Goal: Find specific page/section: Find specific page/section

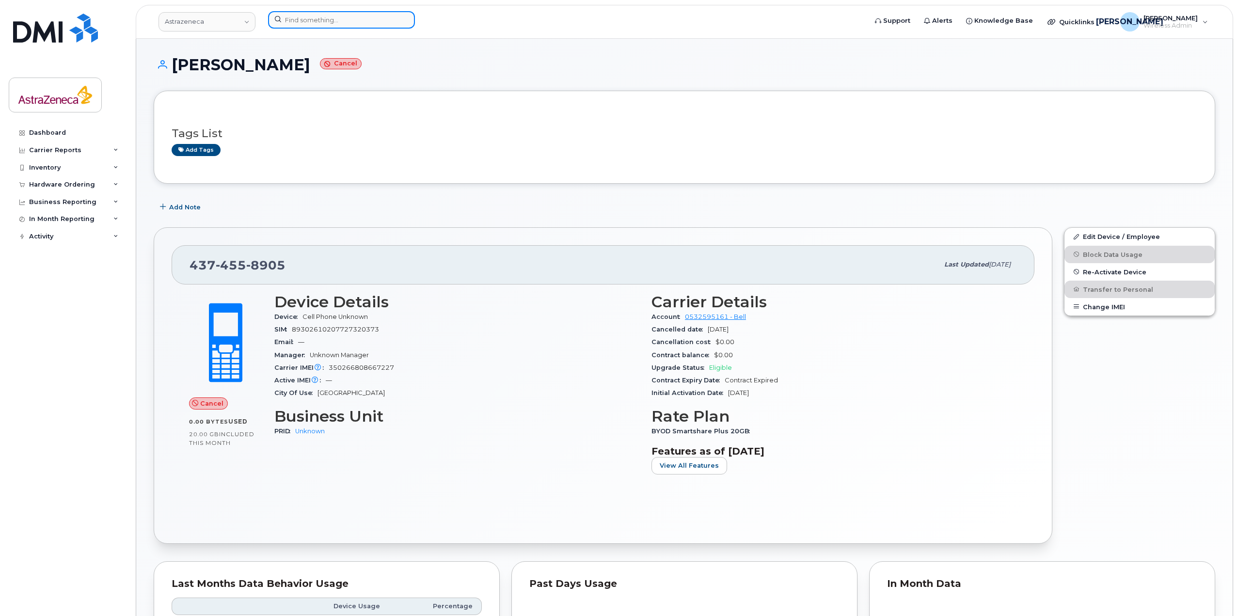
click at [325, 21] on input at bounding box center [341, 19] width 147 height 17
paste input "Dougheili"
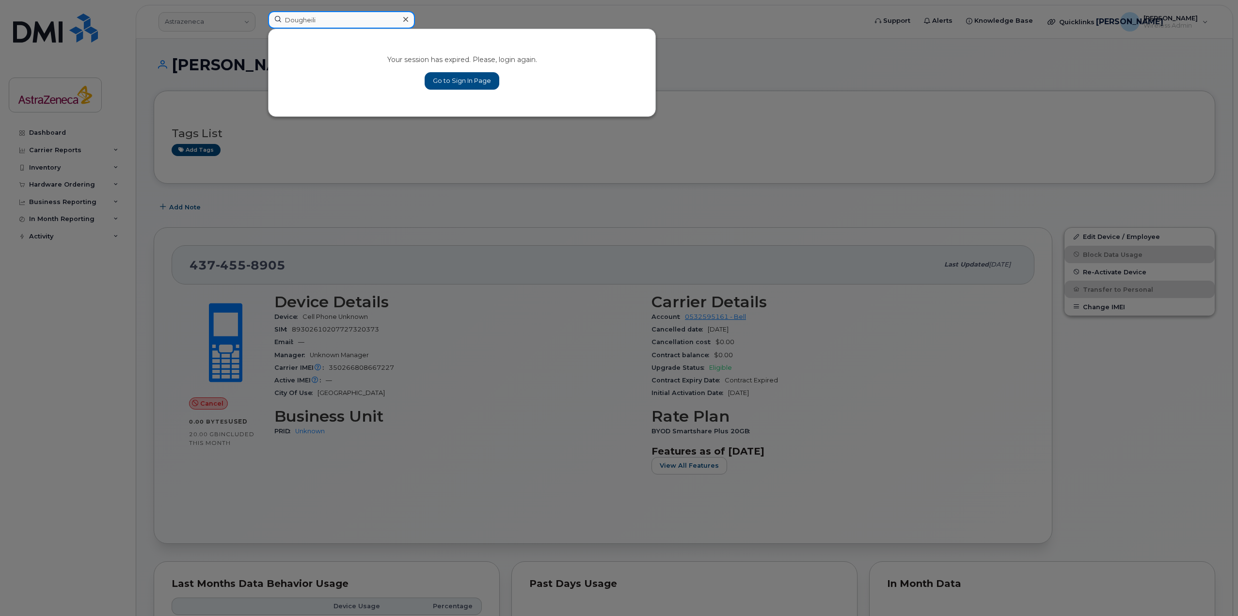
type input "Dougheili"
click at [476, 76] on link "Go to Sign In Page" at bounding box center [462, 80] width 75 height 17
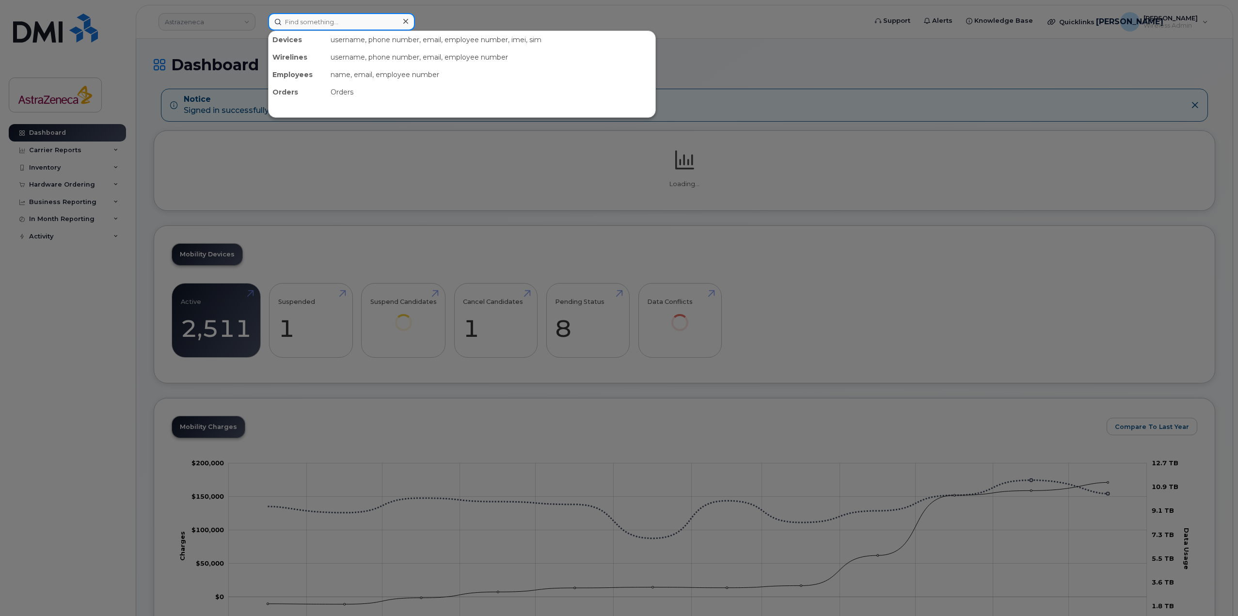
click at [394, 27] on input at bounding box center [341, 21] width 147 height 17
click at [392, 24] on input at bounding box center [341, 21] width 147 height 17
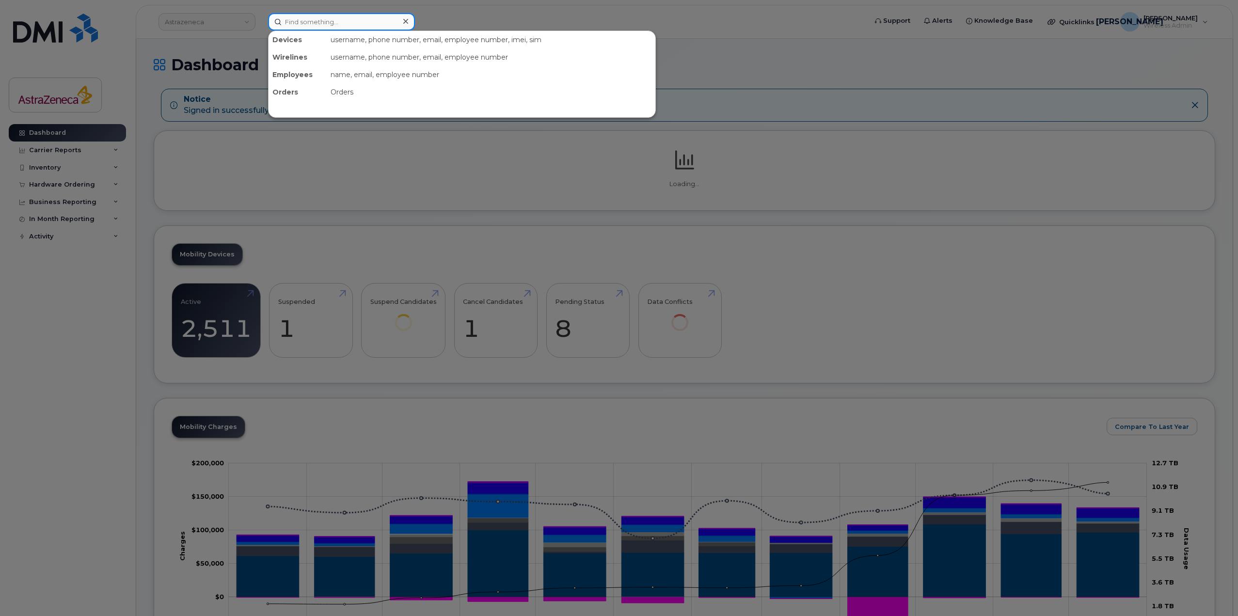
paste input "Dougheili"
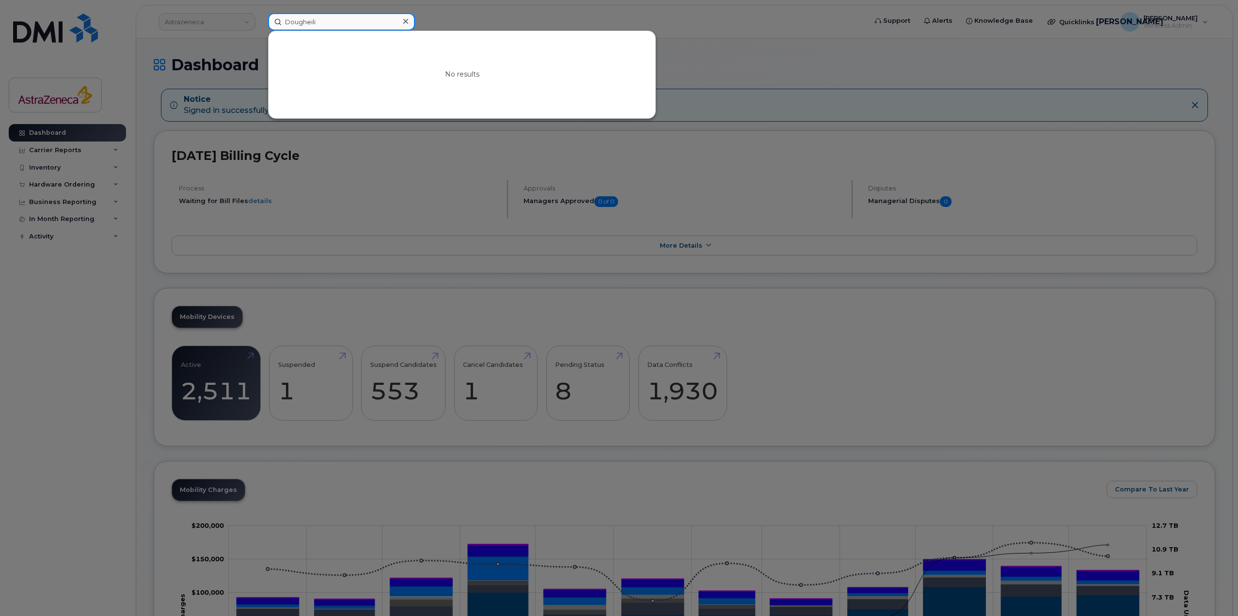
type input "Dougheili"
click at [245, 24] on div at bounding box center [619, 308] width 1238 height 616
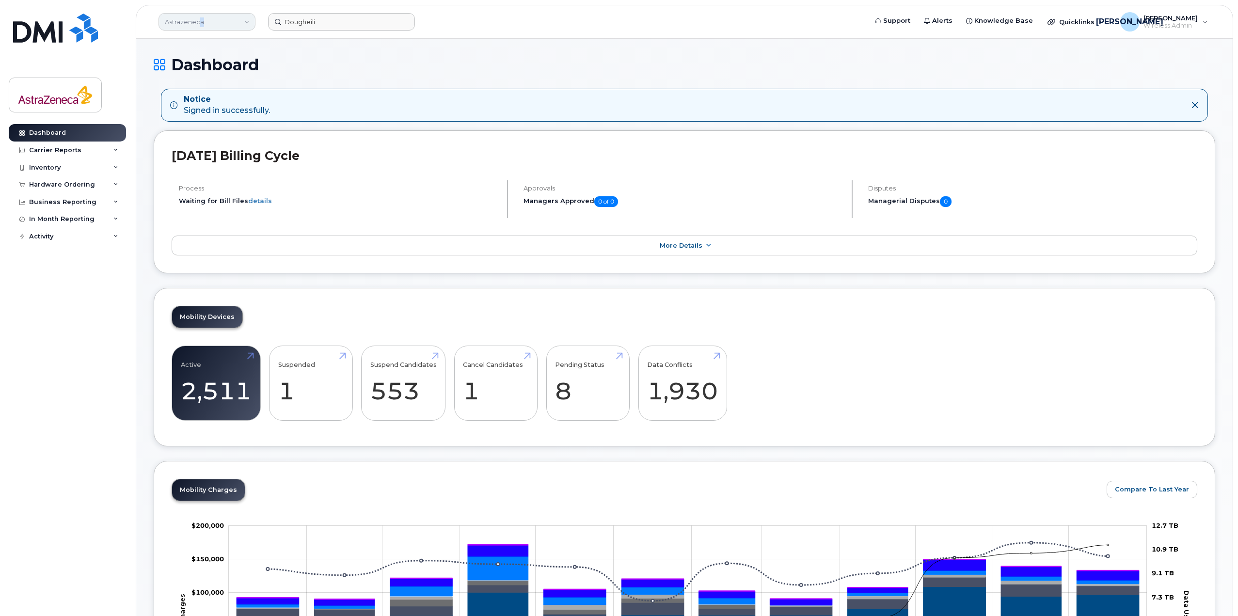
click at [204, 26] on link "Astrazeneca" at bounding box center [206, 21] width 97 height 17
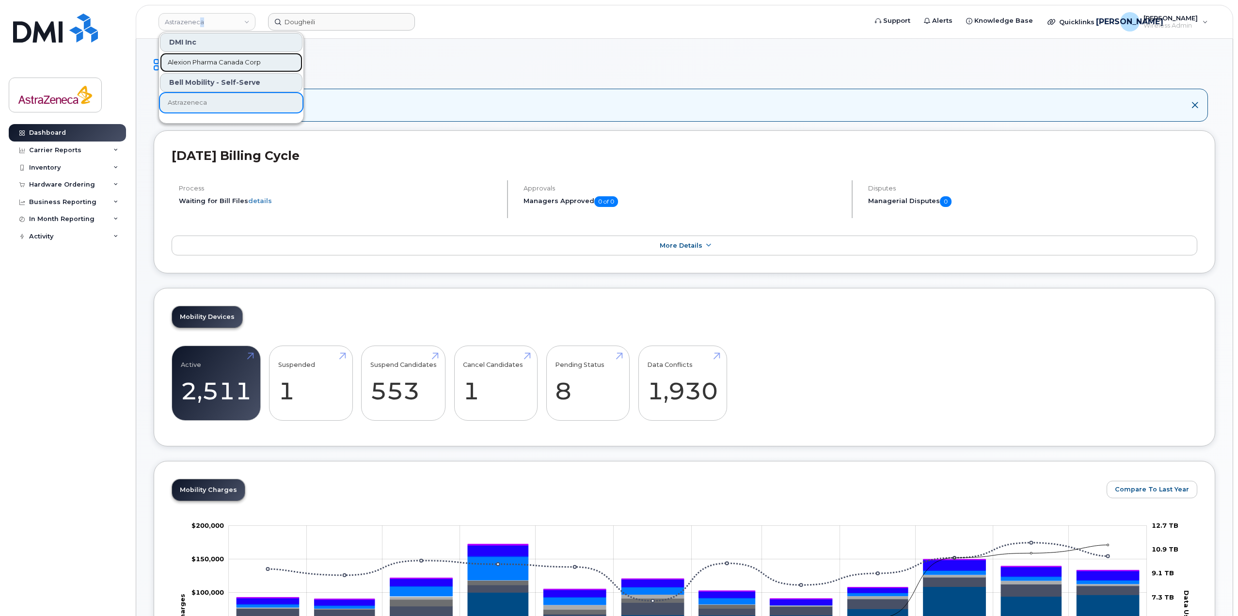
click at [197, 70] on link "Alexion Pharma Canada Corp" at bounding box center [231, 62] width 142 height 19
